Goal: Use online tool/utility: Utilize a website feature to perform a specific function

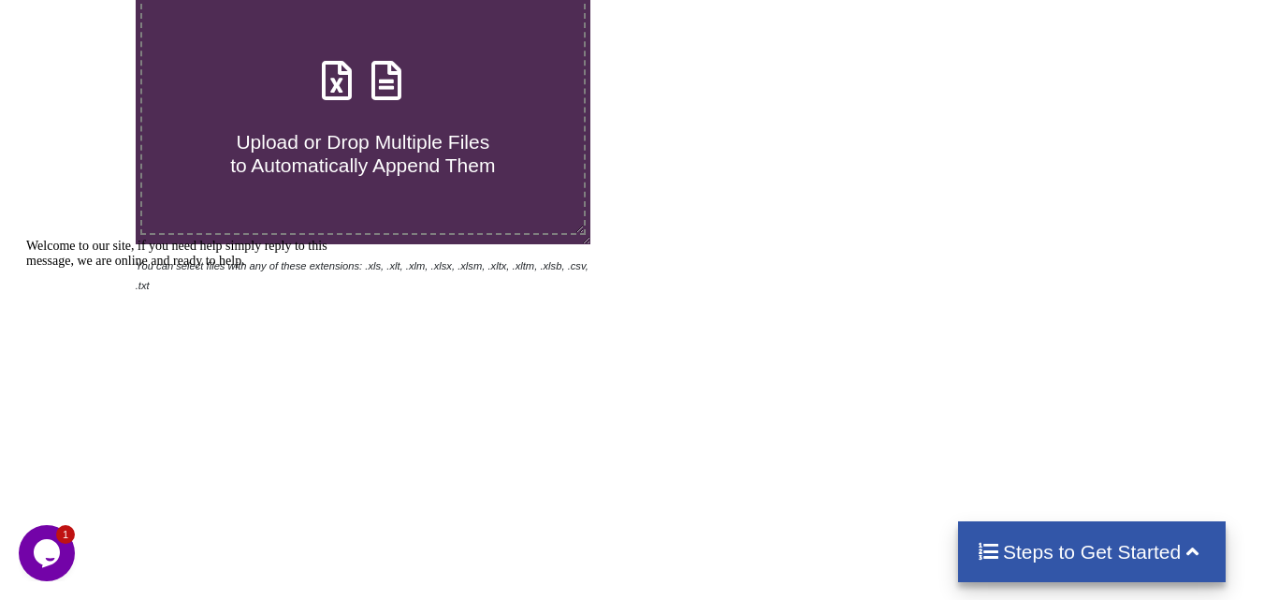
scroll to position [437, 0]
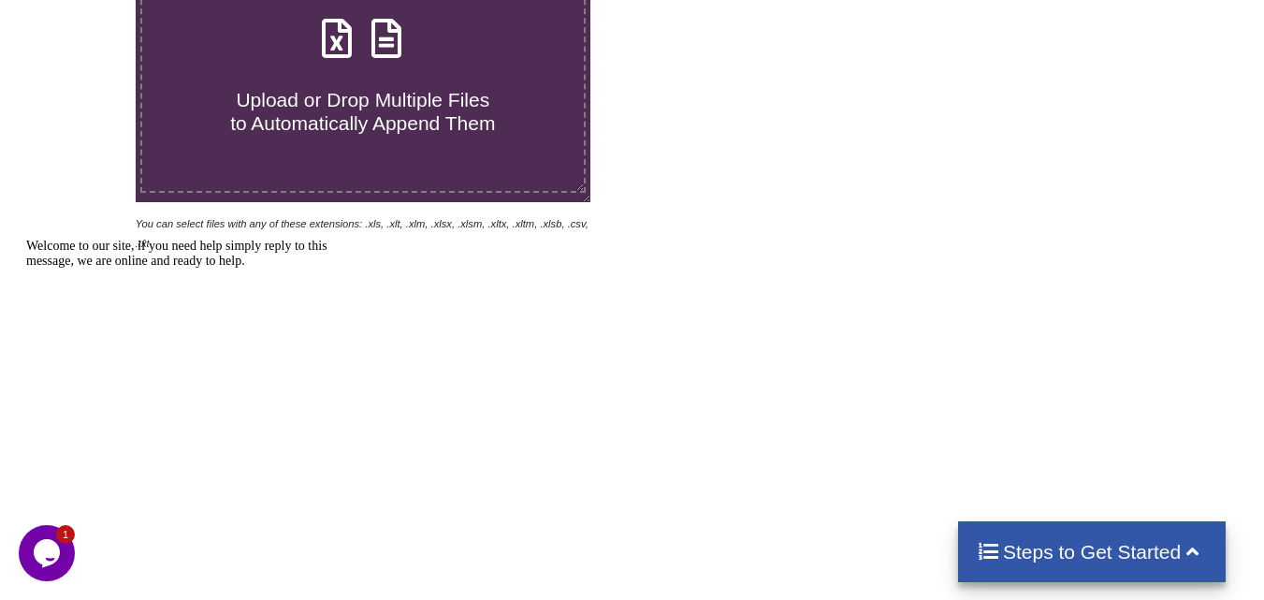
click at [392, 98] on span "Upload or Drop Multiple Files to Automatically Append Them" at bounding box center [362, 111] width 265 height 45
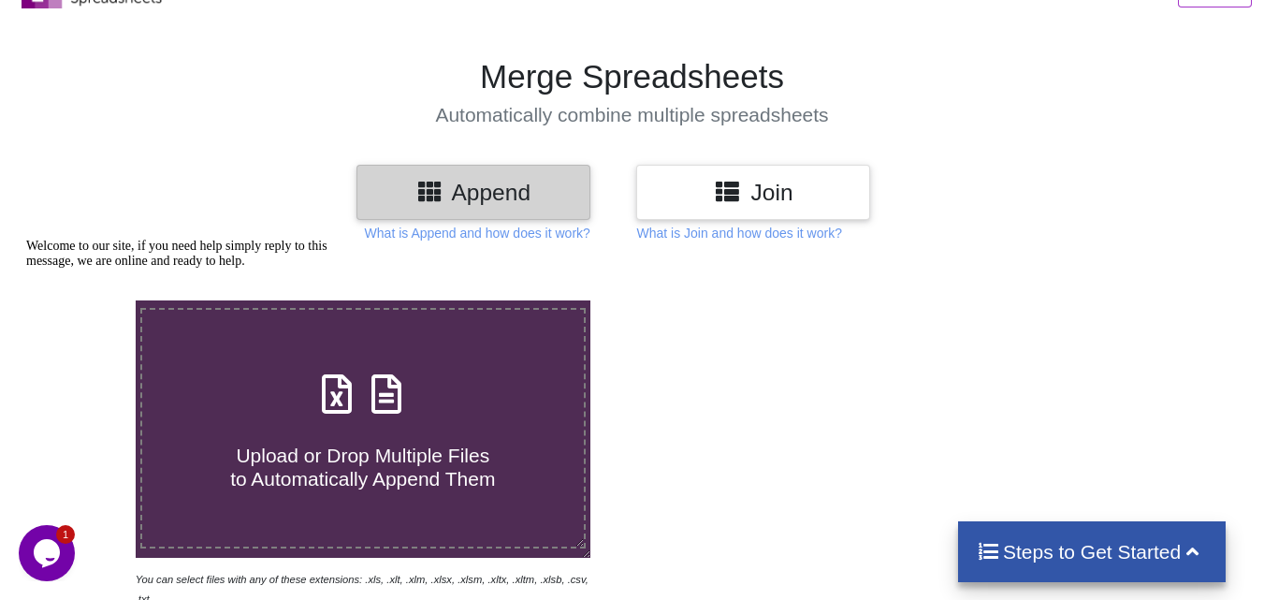
click at [84, 300] on input "Upload or Drop Multiple Files to Automatically Append Them" at bounding box center [84, 300] width 0 height 0
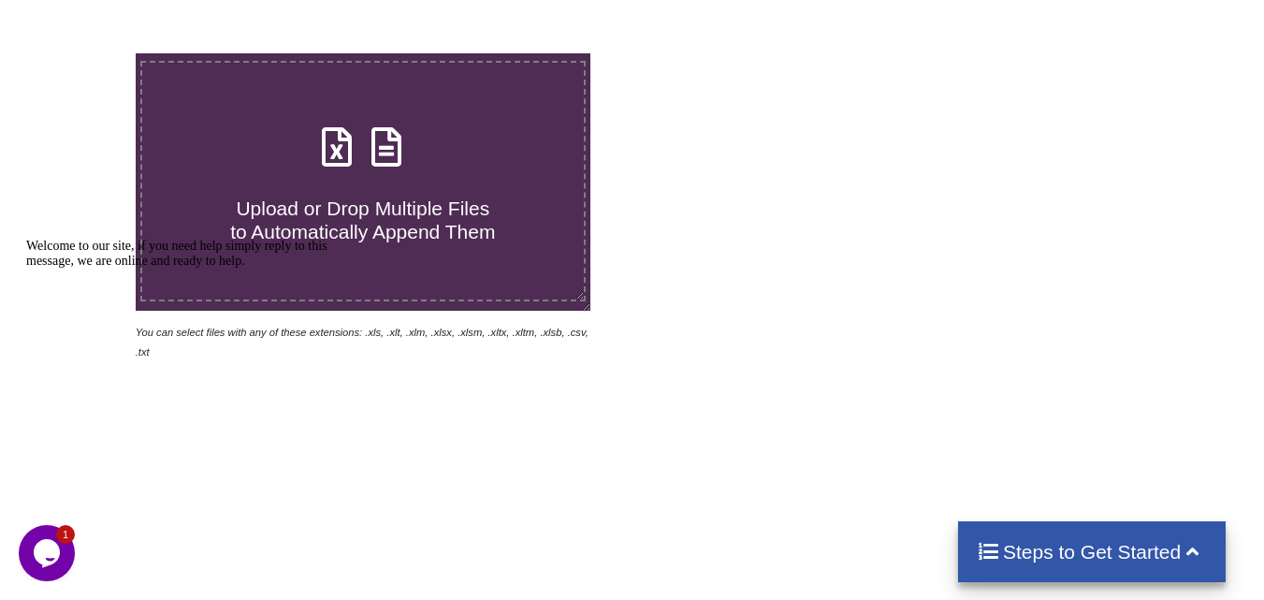
scroll to position [105, 0]
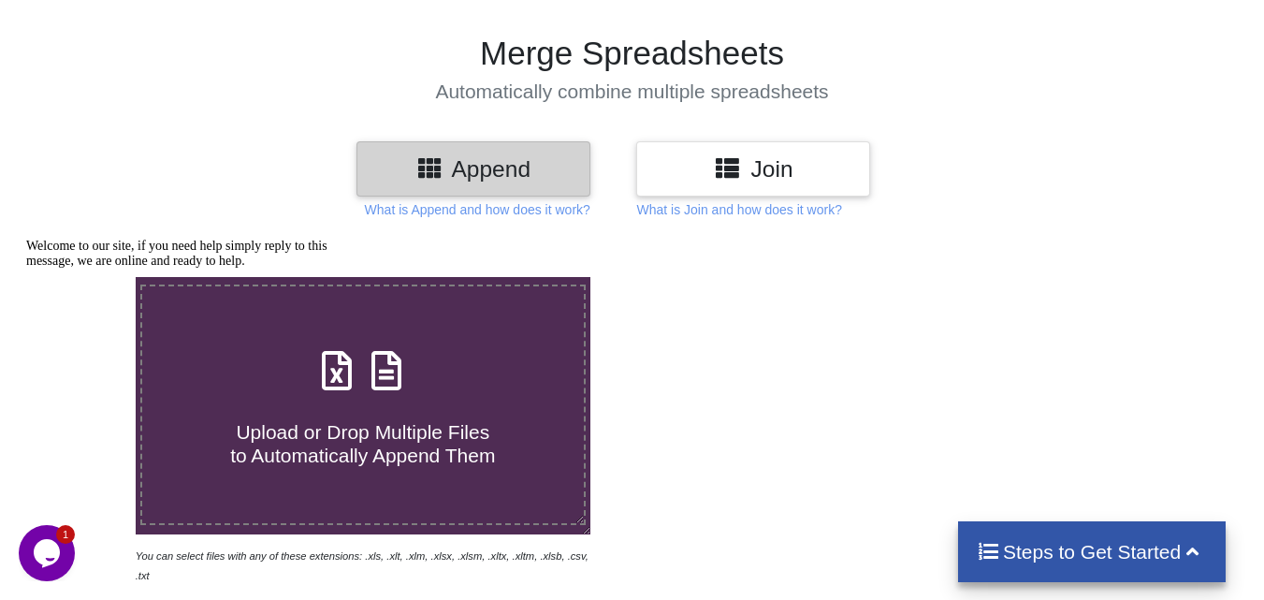
click at [342, 268] on div "Welcome to our site, if you need help simply reply to this message, we are onli…" at bounding box center [194, 254] width 337 height 30
click at [358, 388] on span at bounding box center [362, 372] width 99 height 44
click at [84, 277] on input "Upload or Drop Multiple Files to Automatically Append Them" at bounding box center [84, 277] width 0 height 0
type input "C:\fakepath\dispute-transactions-2025-08-05-to-2025-08-05(1).xlsx"
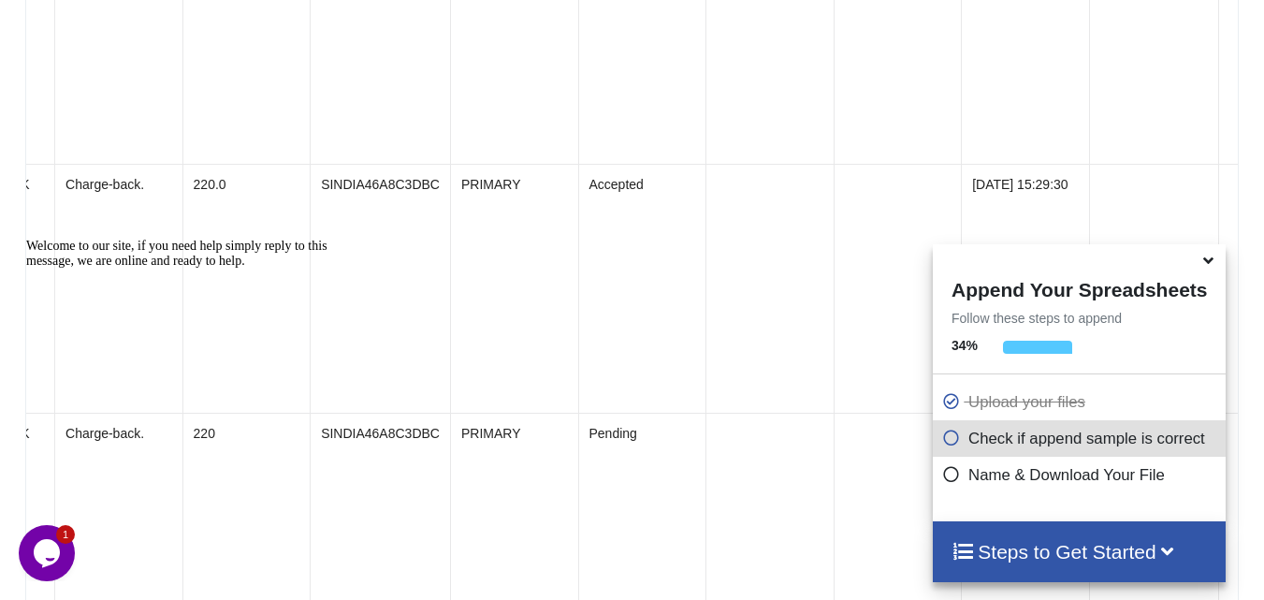
scroll to position [4219, 0]
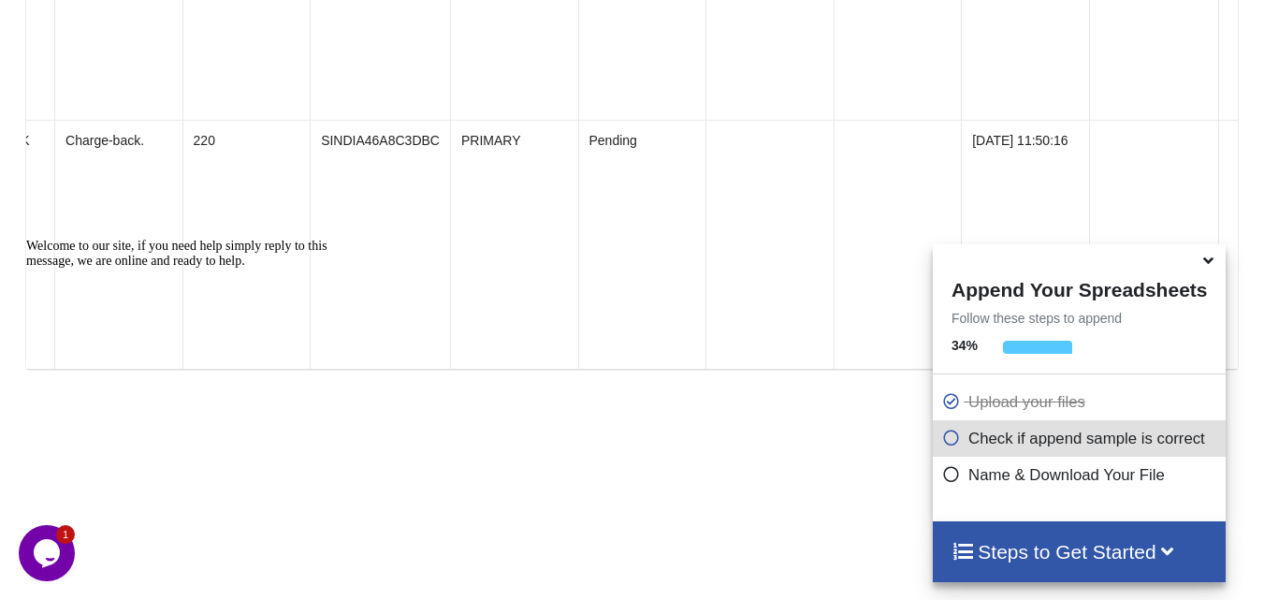
click at [942, 438] on icon at bounding box center [951, 435] width 19 height 16
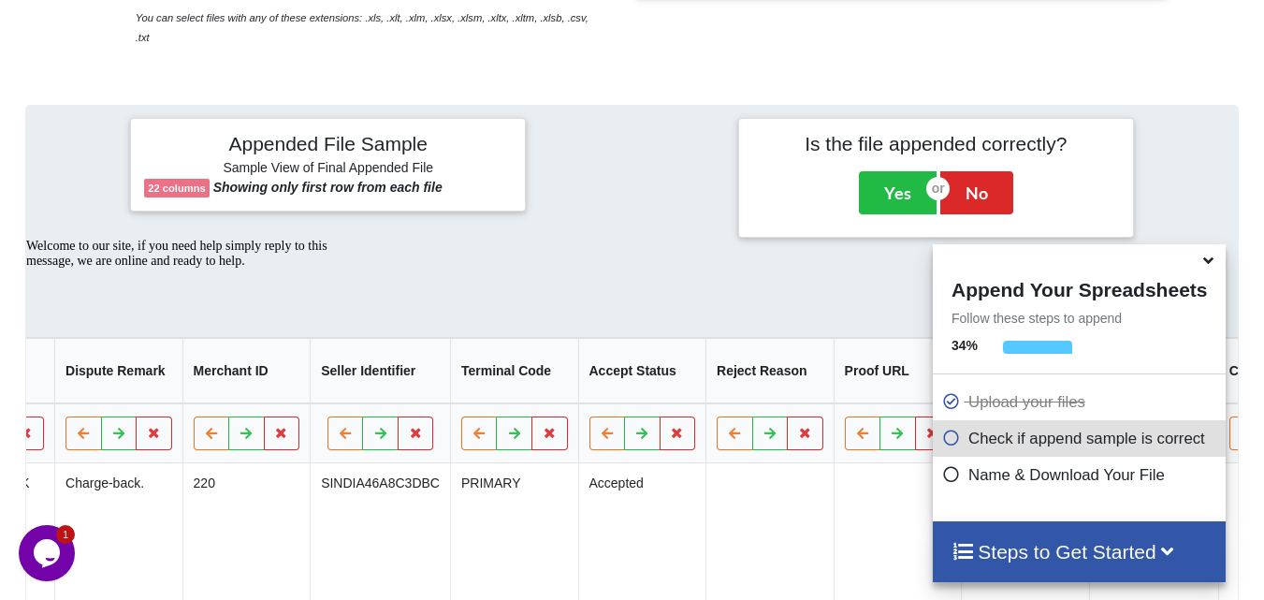
scroll to position [683, 0]
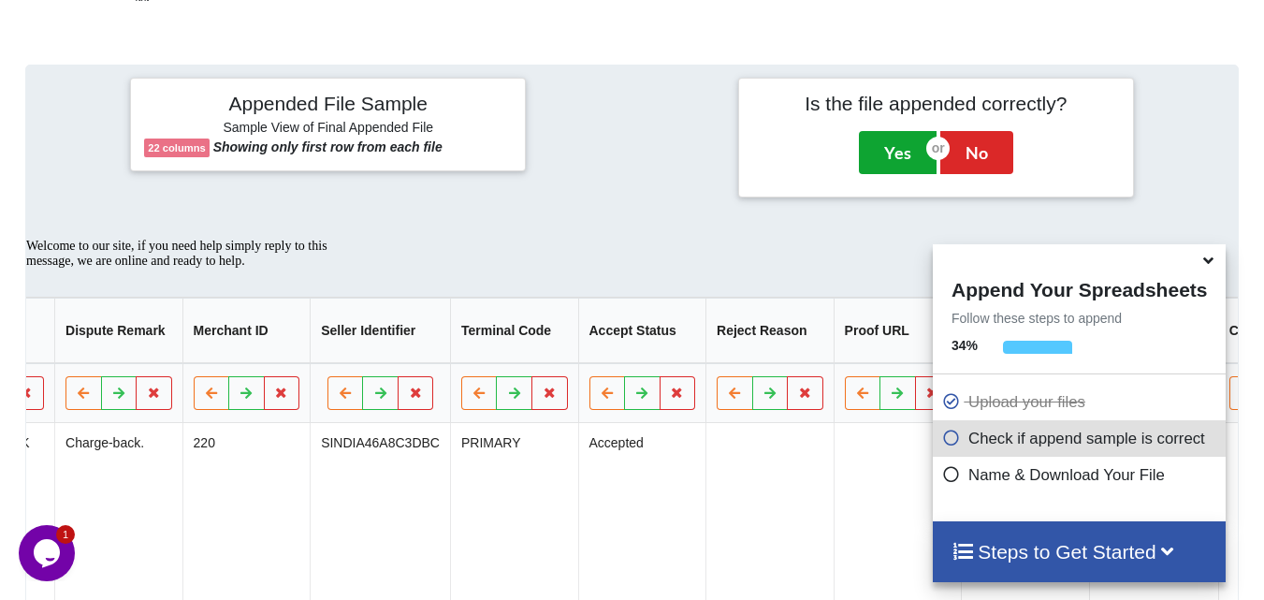
click at [889, 141] on button "Yes" at bounding box center [898, 152] width 78 height 43
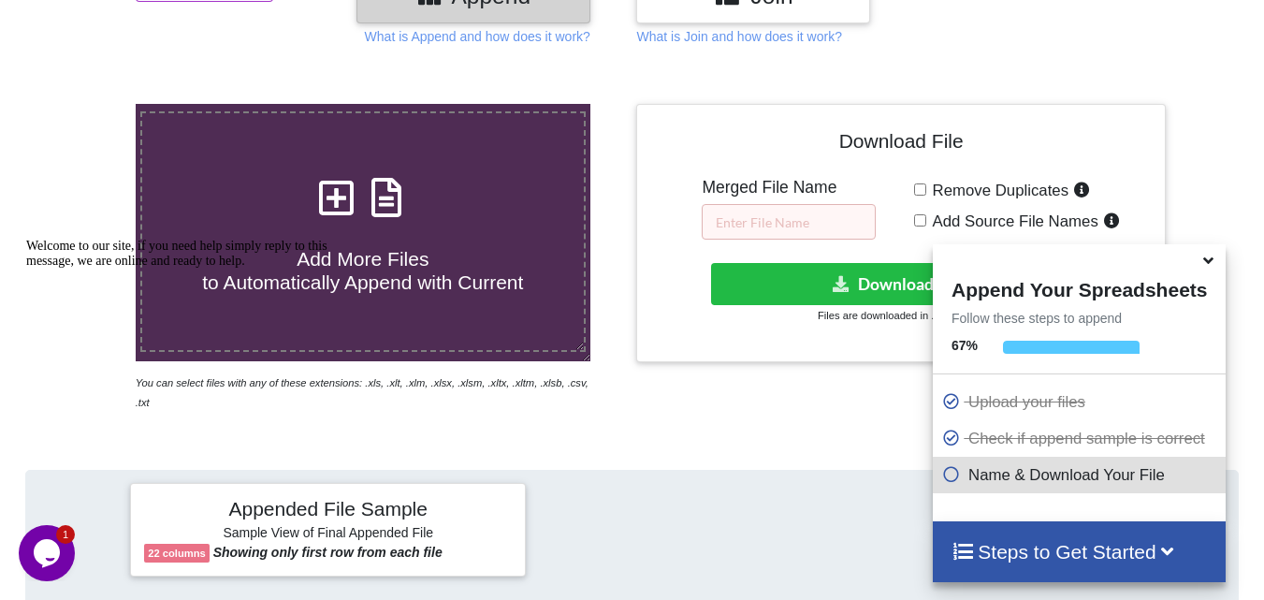
scroll to position [221, 0]
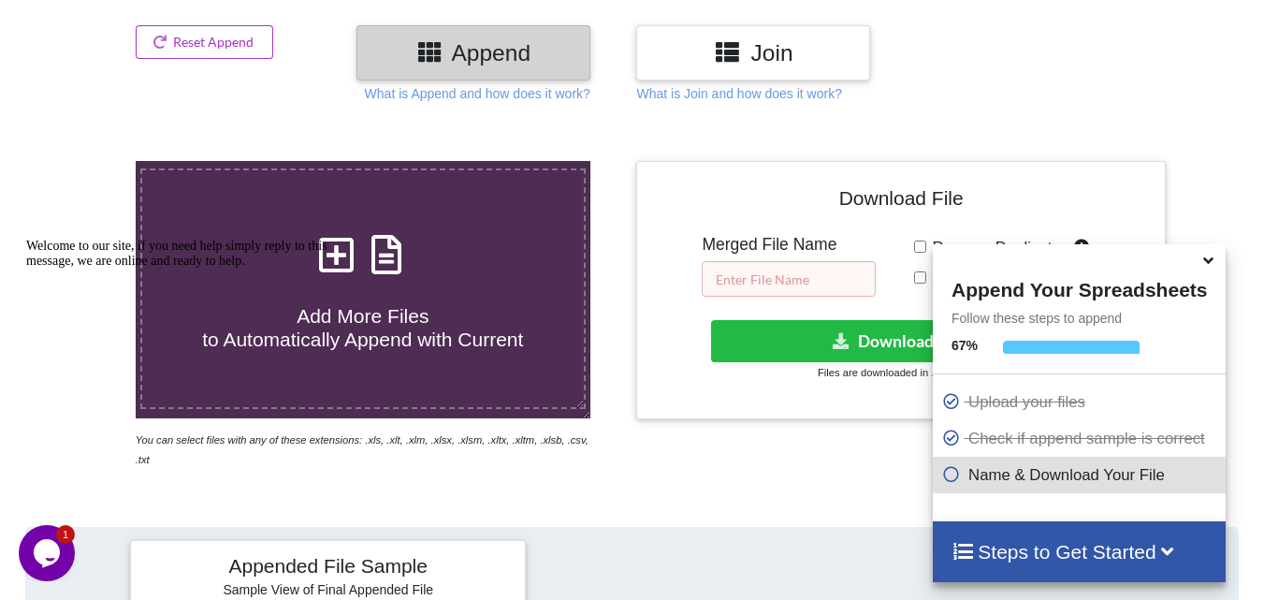
click at [723, 275] on input "text" at bounding box center [788, 279] width 174 height 36
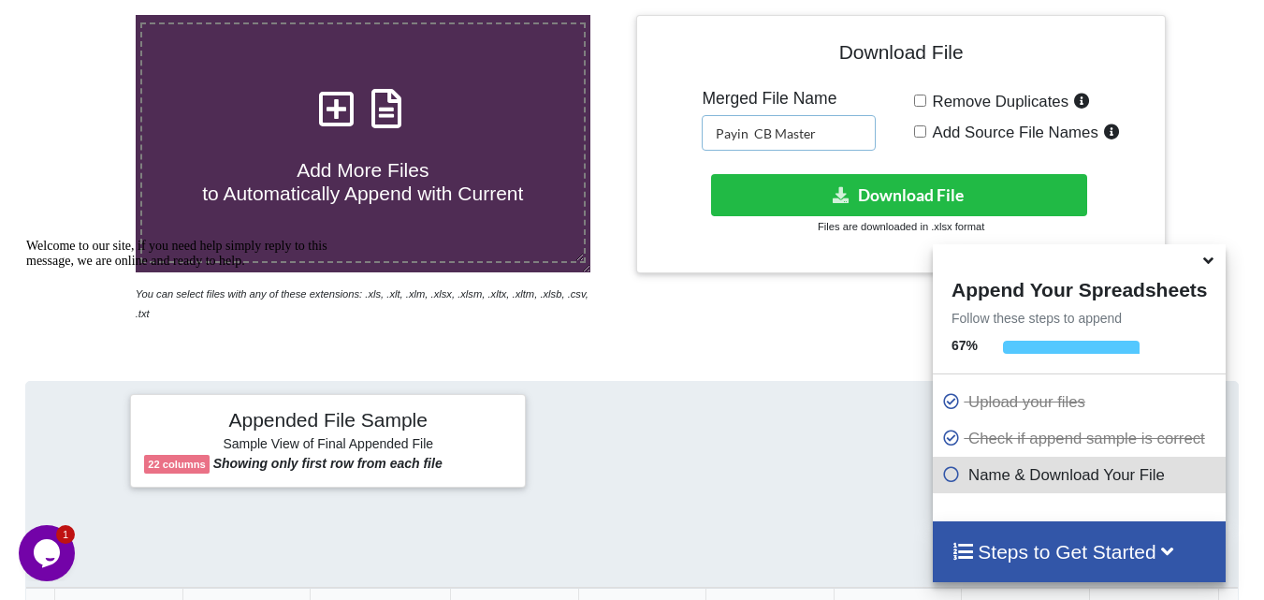
scroll to position [439, 0]
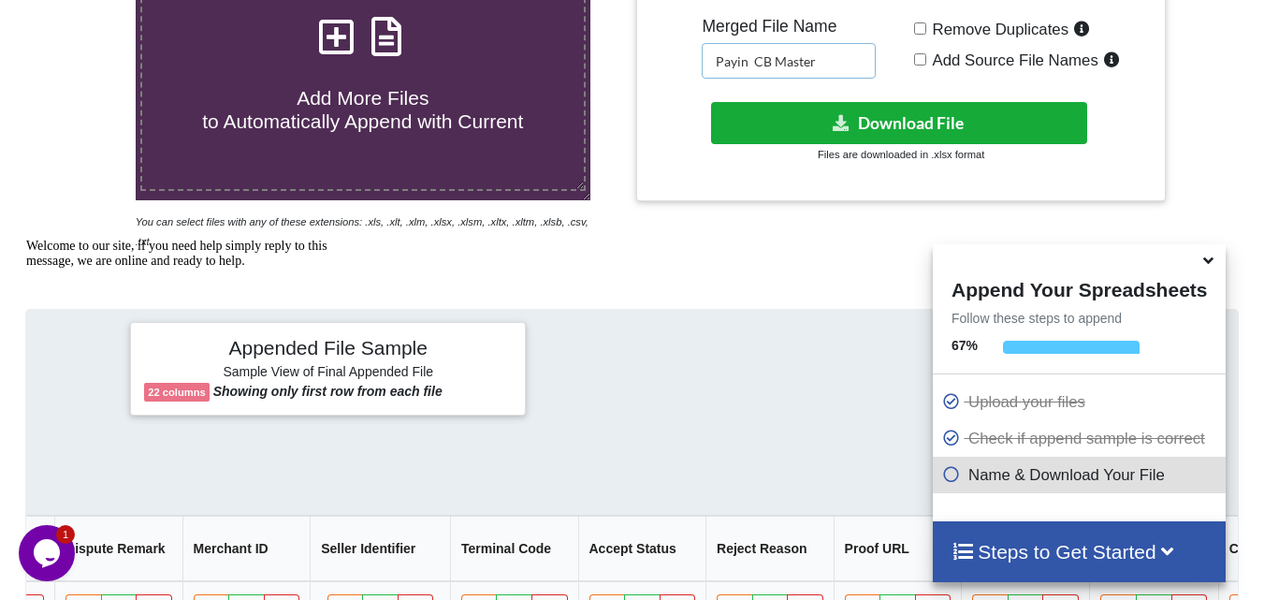
type input "Payin CB Master"
click at [808, 121] on button "Download File" at bounding box center [899, 123] width 376 height 42
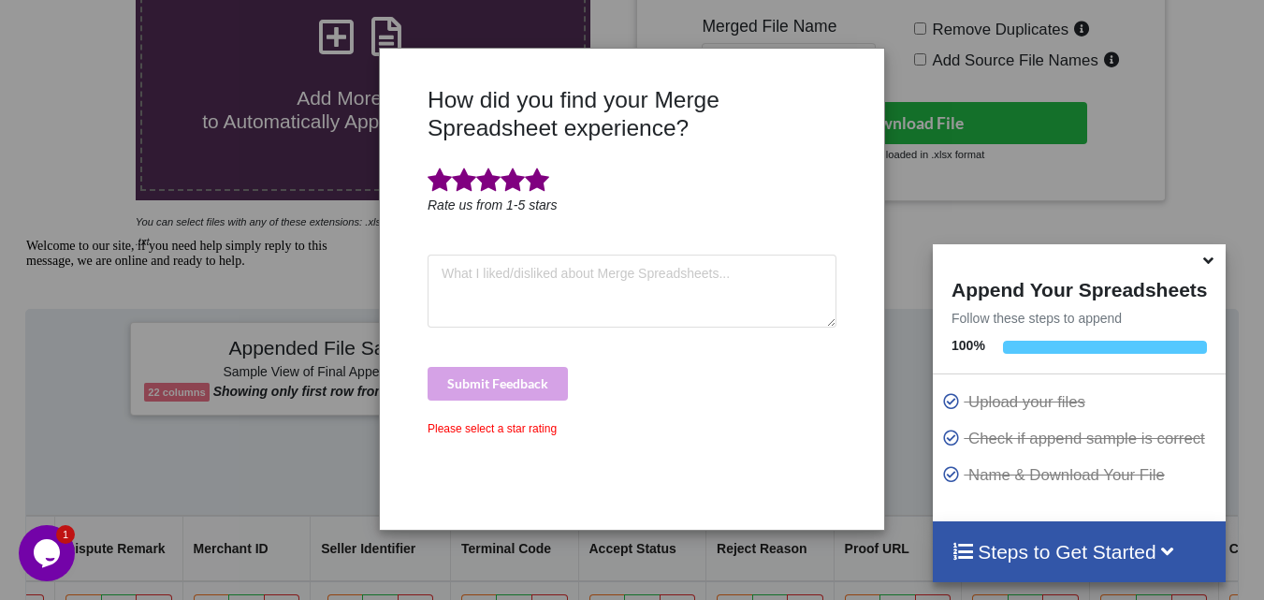
click at [546, 179] on span at bounding box center [537, 180] width 24 height 26
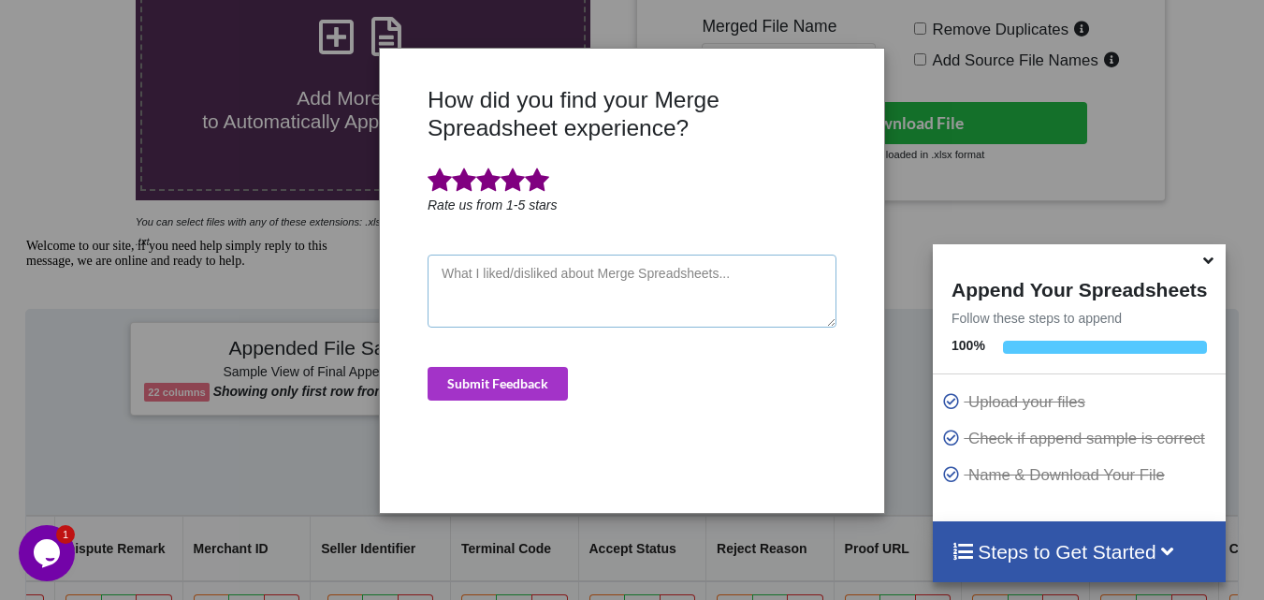
click at [627, 287] on textarea at bounding box center [631, 290] width 409 height 73
type textarea "Thank u..Superb"
click at [455, 382] on button "Submit Feedback" at bounding box center [497, 384] width 140 height 34
